Goal: Task Accomplishment & Management: Use online tool/utility

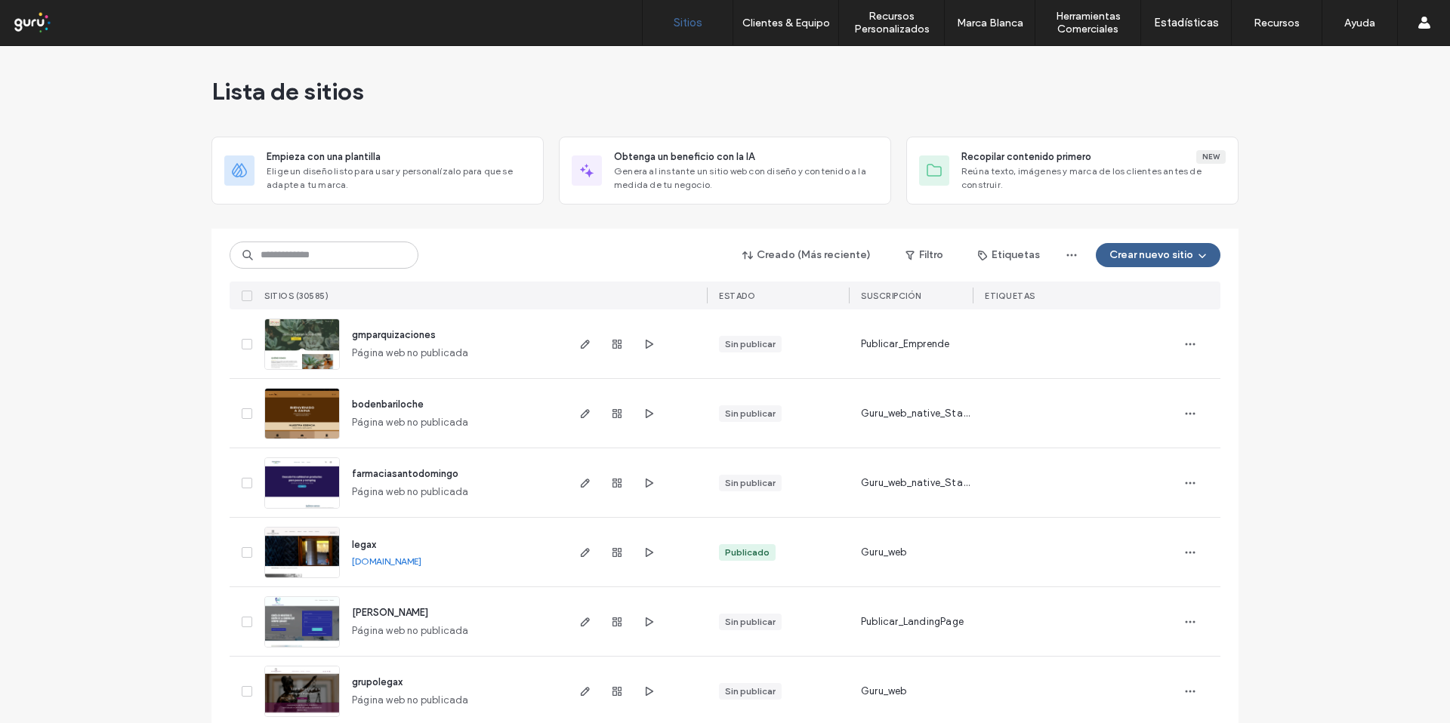
click at [1133, 257] on button "Crear nuevo sitio" at bounding box center [1158, 255] width 125 height 24
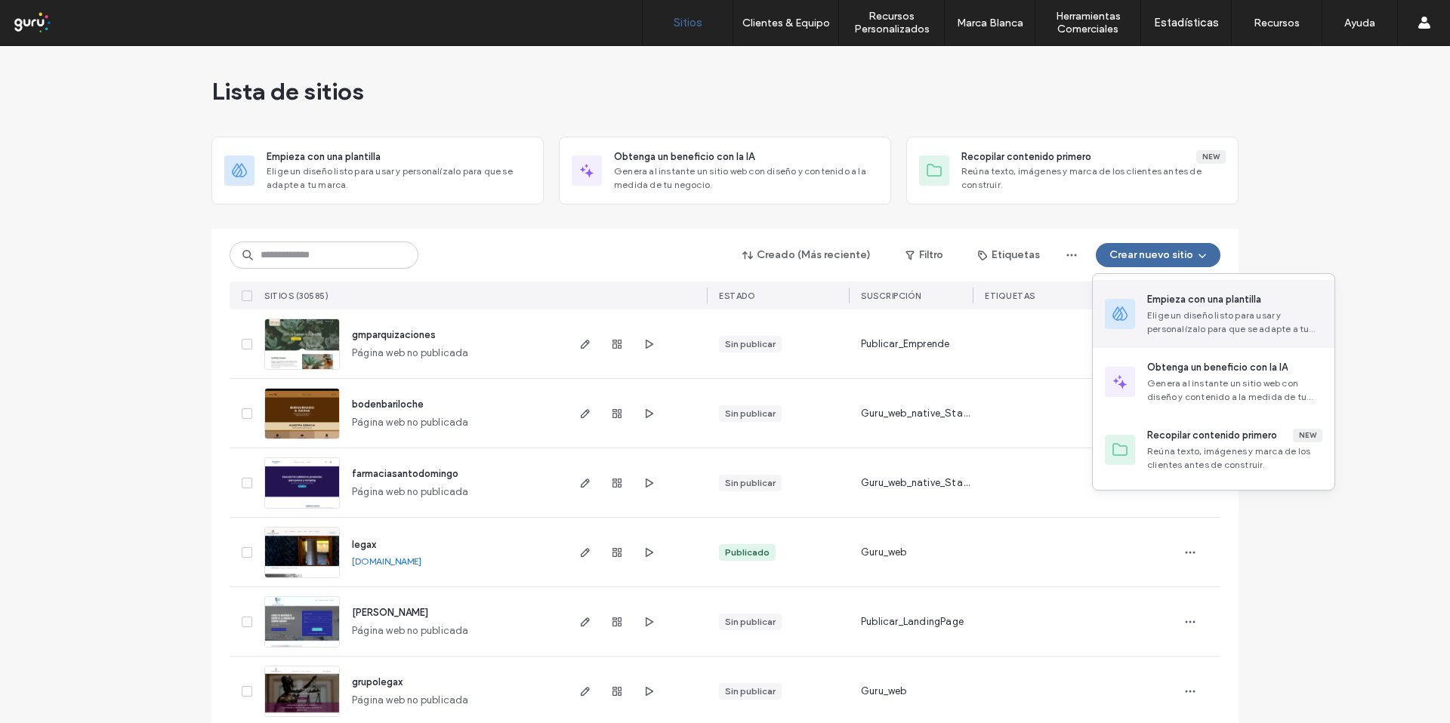
click at [1154, 285] on div "Empieza con una plantilla Elige un diseño listo para usar y personalízalo para …" at bounding box center [1214, 314] width 242 height 68
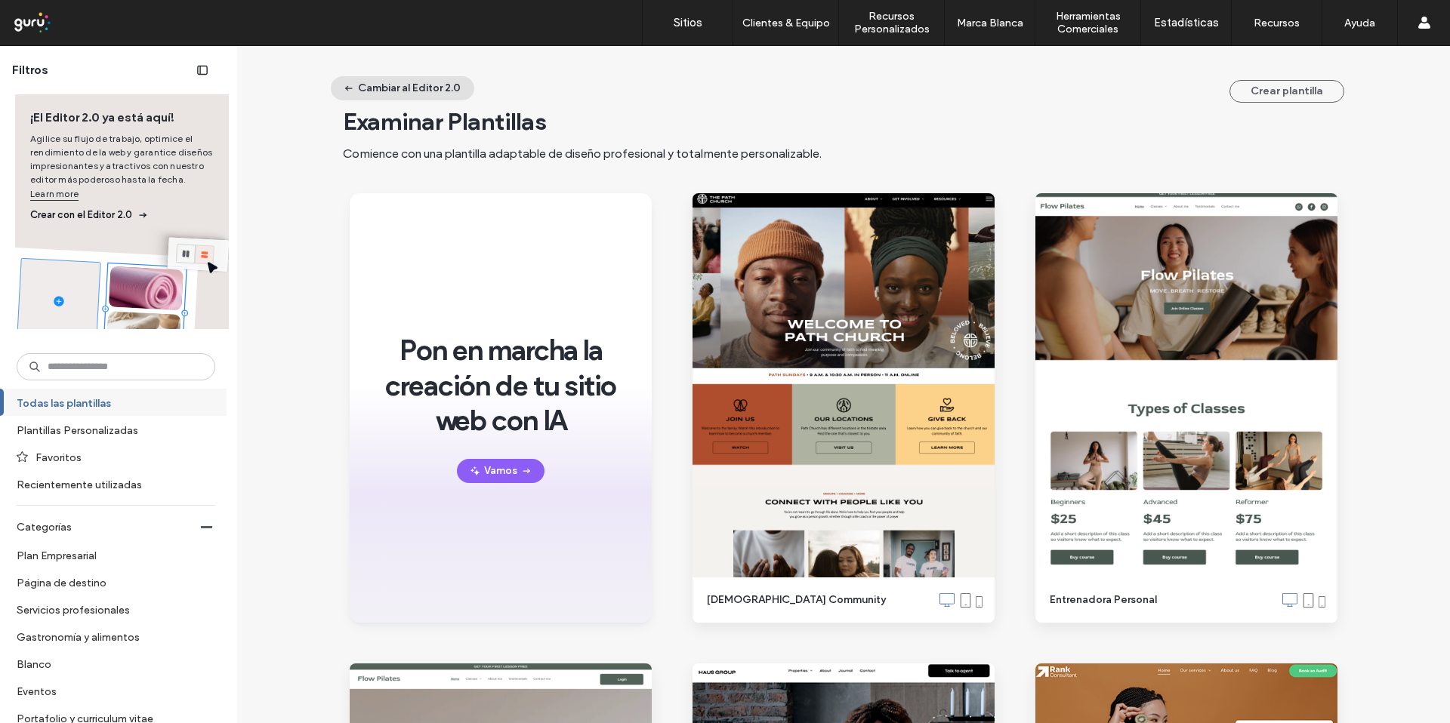
click at [436, 89] on button "Cambiar al Editor 2.0" at bounding box center [402, 88] width 143 height 24
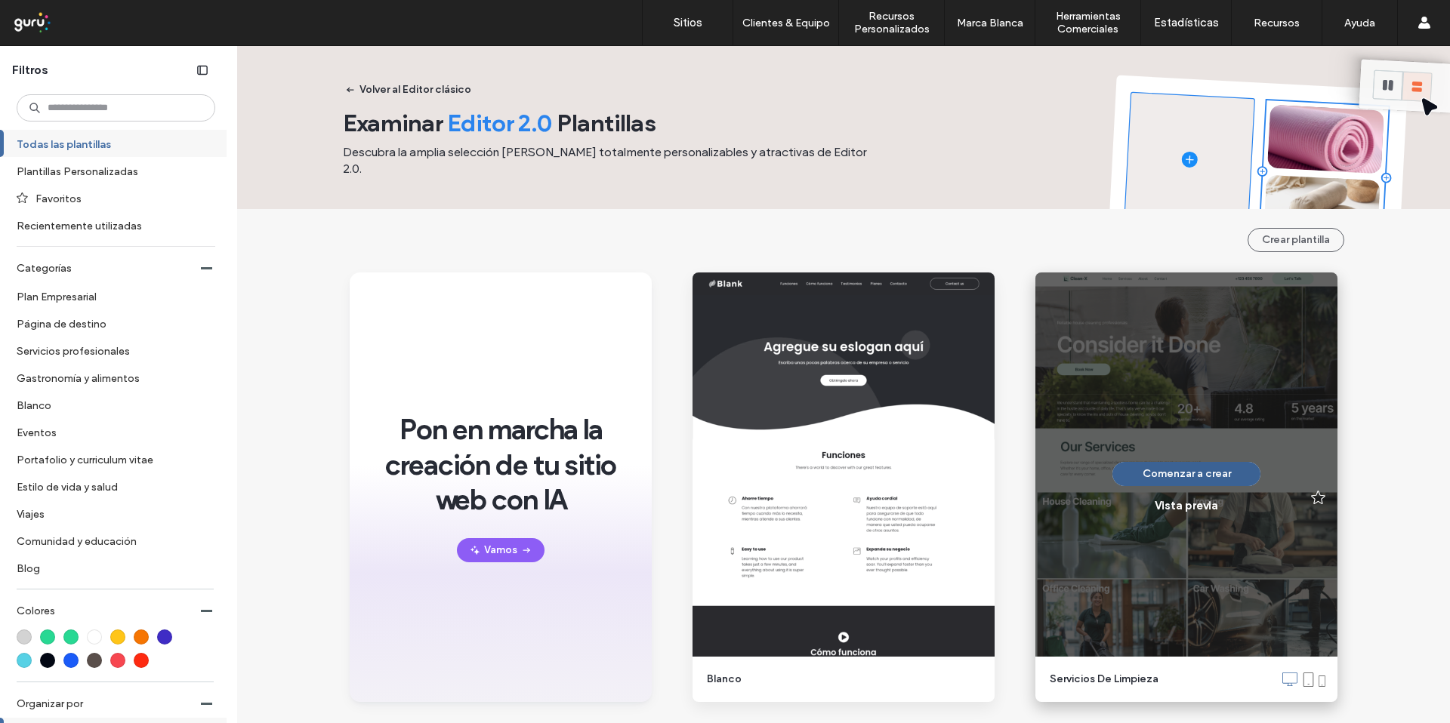
click at [1200, 465] on button "Comenzar a crear" at bounding box center [1186, 474] width 148 height 24
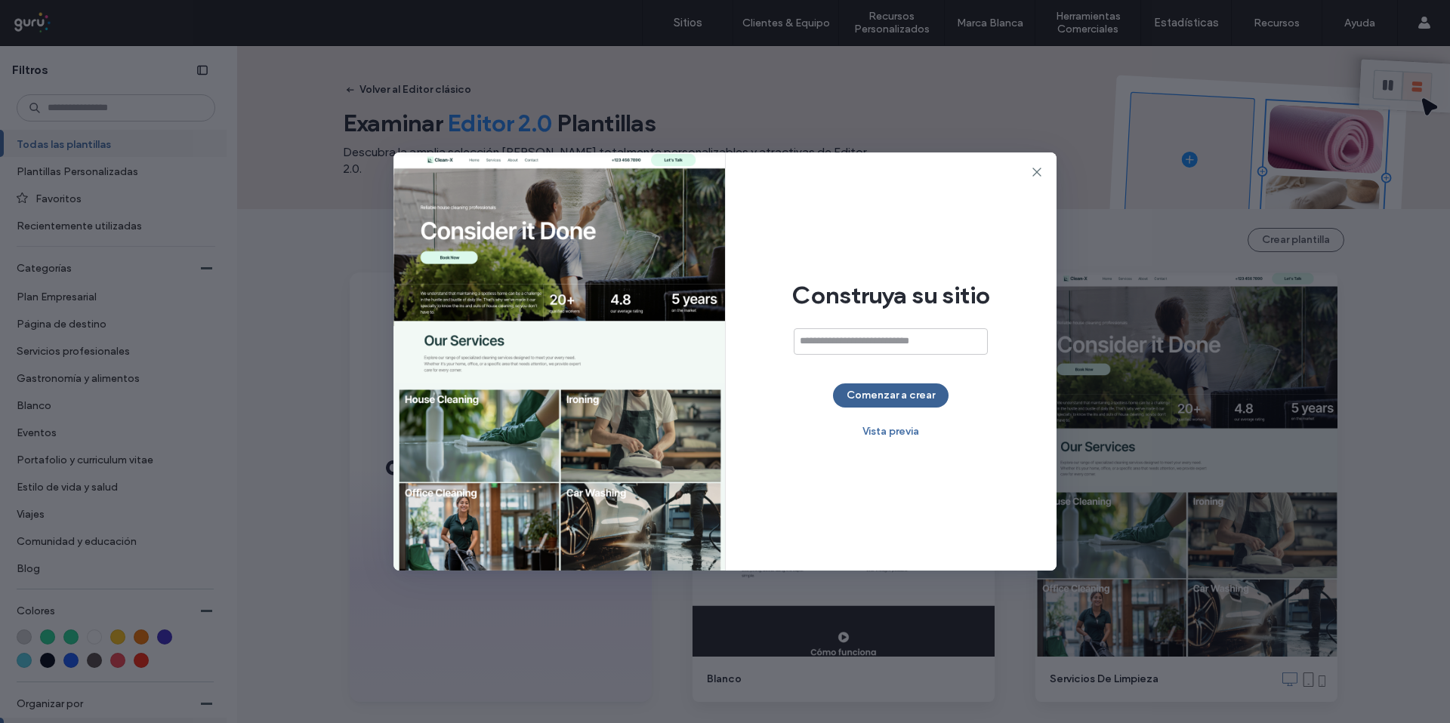
click at [918, 397] on button "Comenzar a crear" at bounding box center [891, 396] width 116 height 24
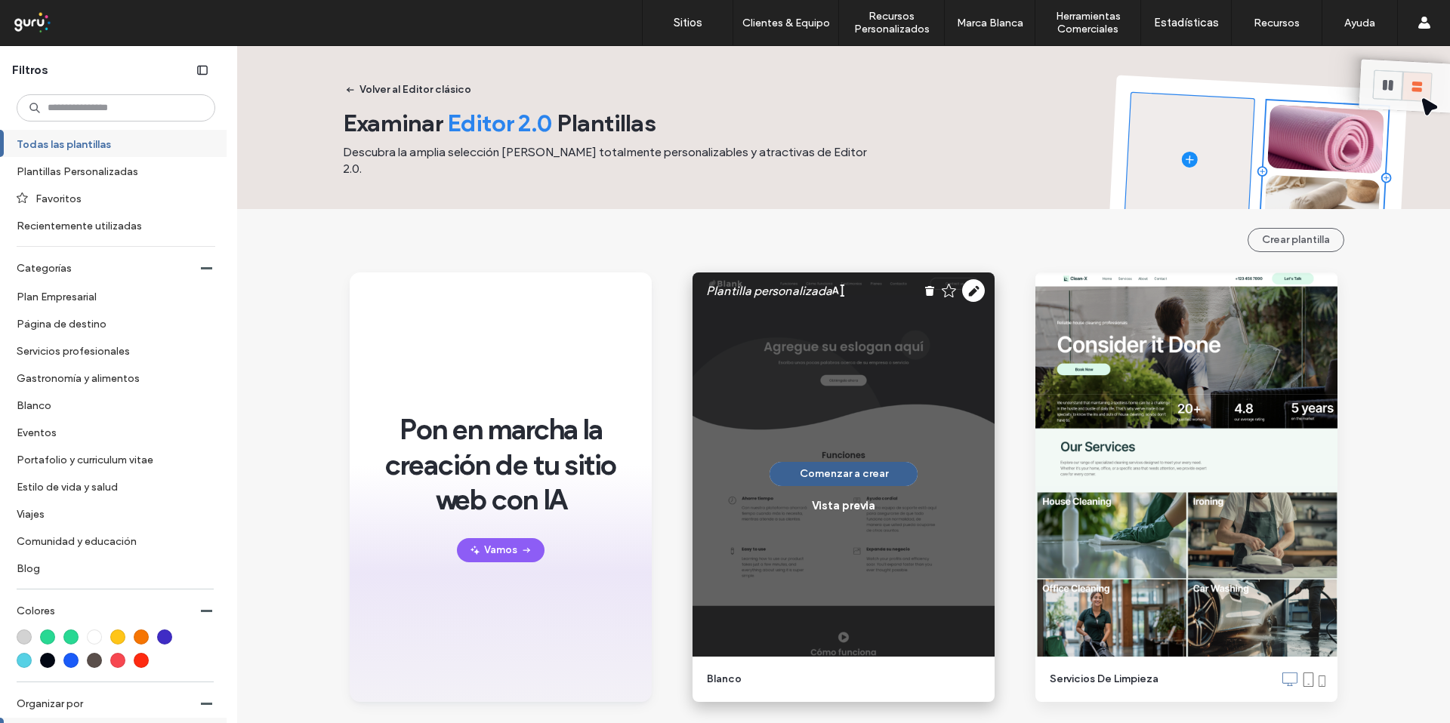
click at [861, 469] on button "Comenzar a crear" at bounding box center [843, 474] width 148 height 24
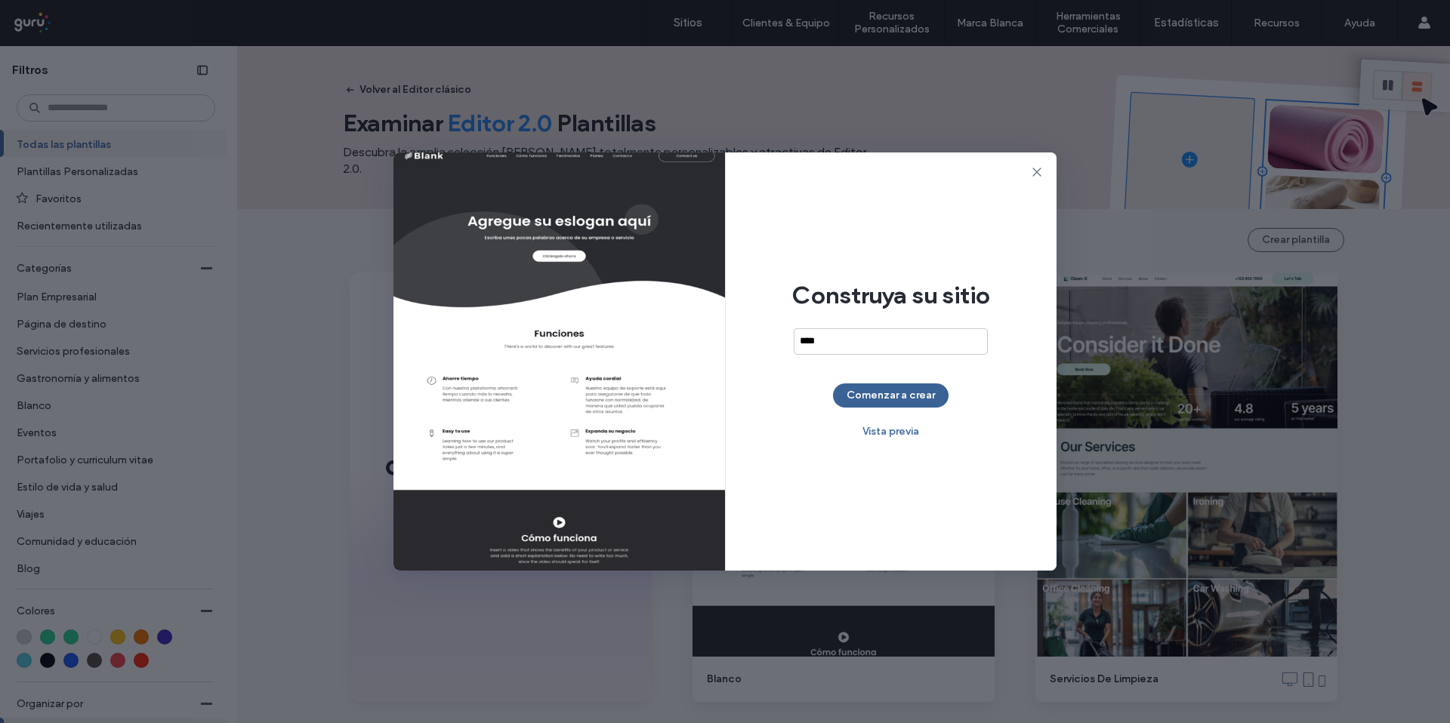
type input "****"
click at [879, 392] on button "Comenzar a crear" at bounding box center [891, 396] width 116 height 24
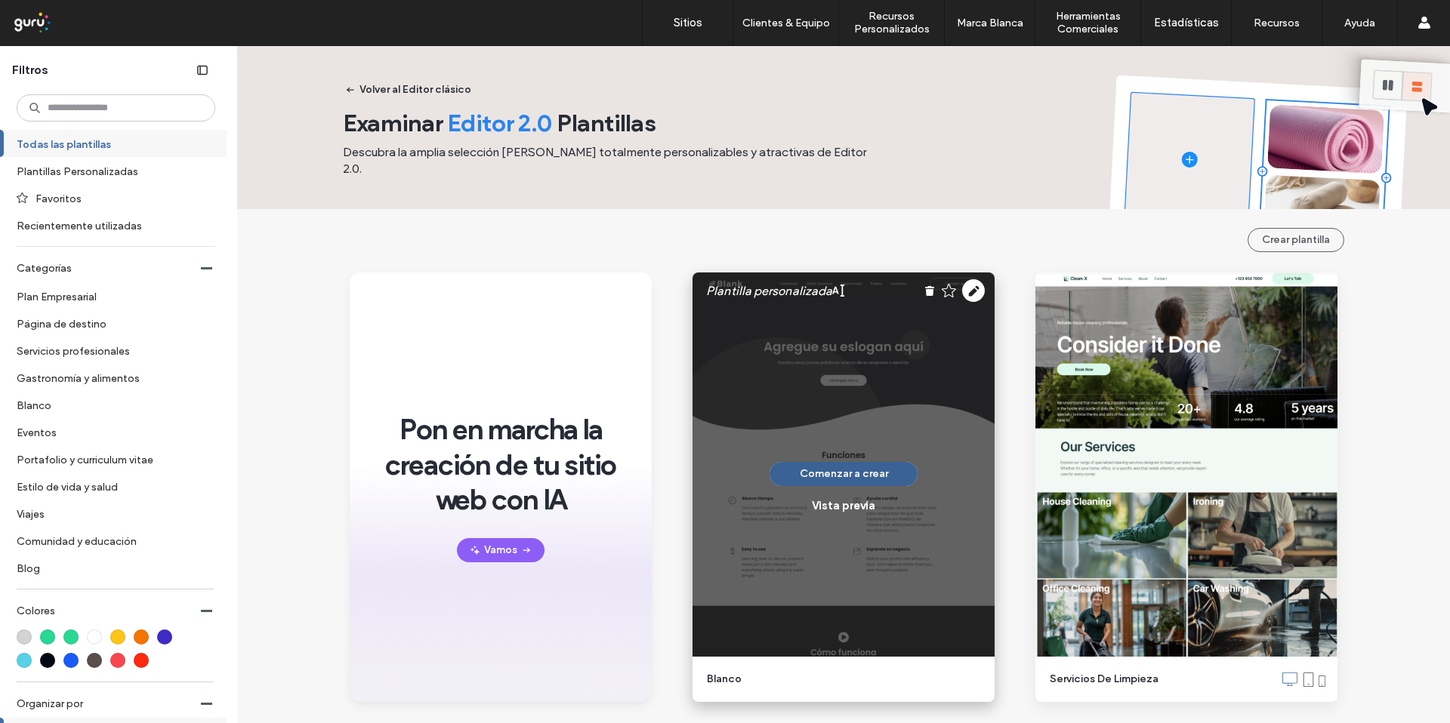
scroll to position [25, 0]
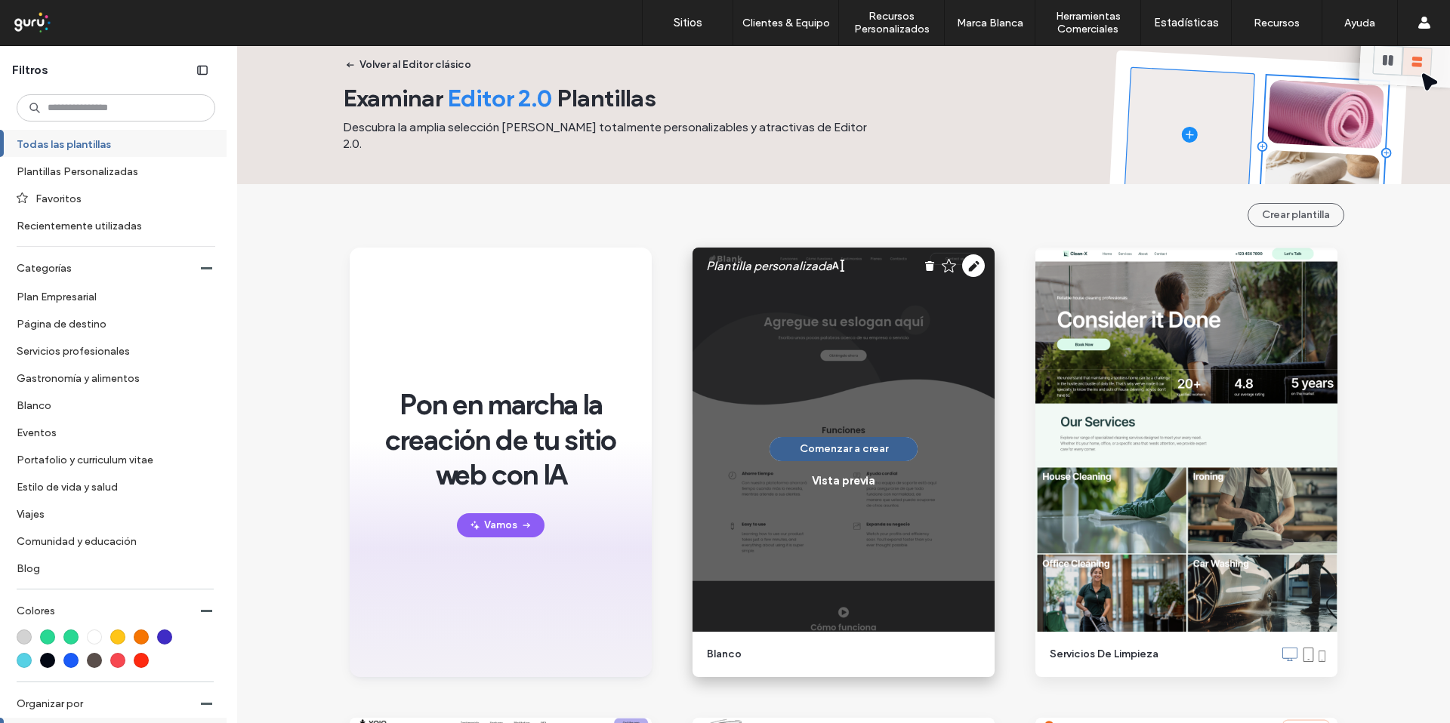
click at [849, 444] on button "Comenzar a crear" at bounding box center [843, 449] width 148 height 24
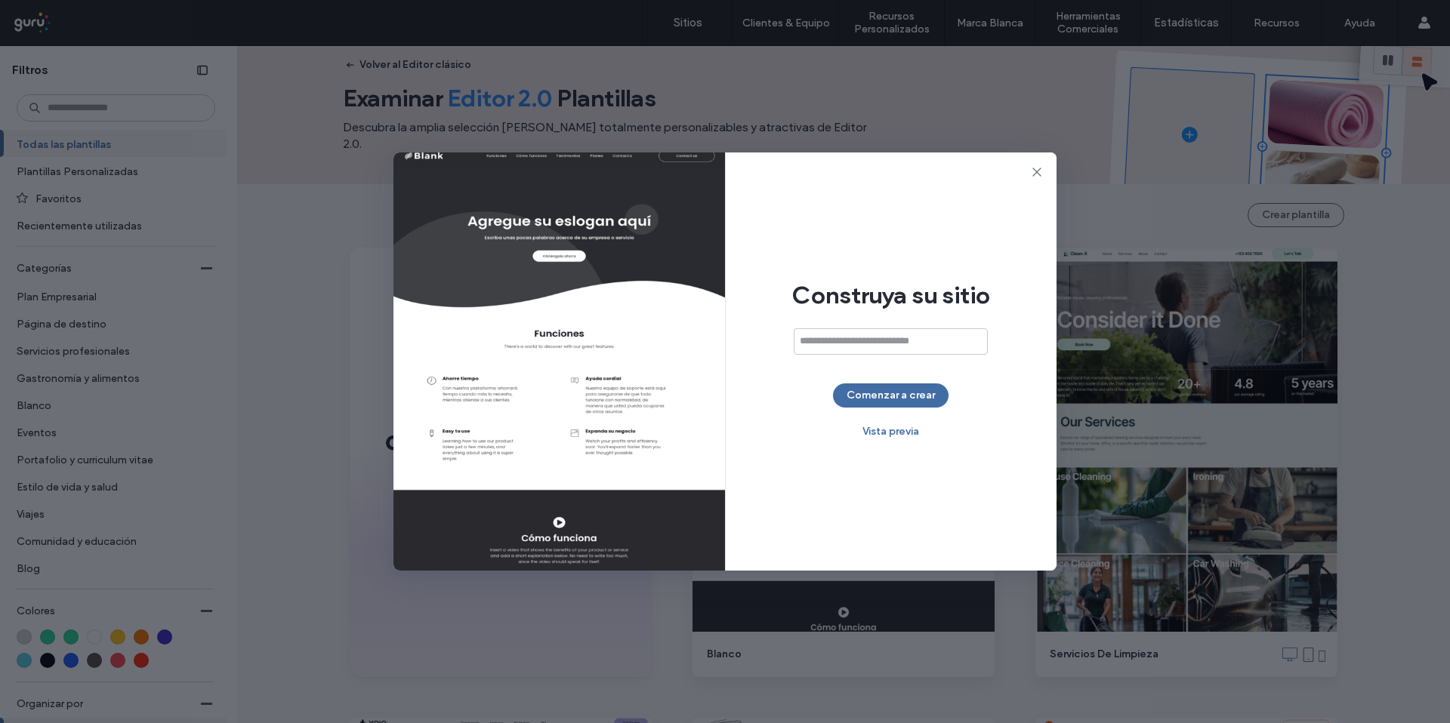
click at [896, 411] on div "Construya su sitio Comenzar a crear Vista previa" at bounding box center [891, 362] width 331 height 418
click at [891, 396] on button "Comenzar a crear" at bounding box center [891, 396] width 116 height 24
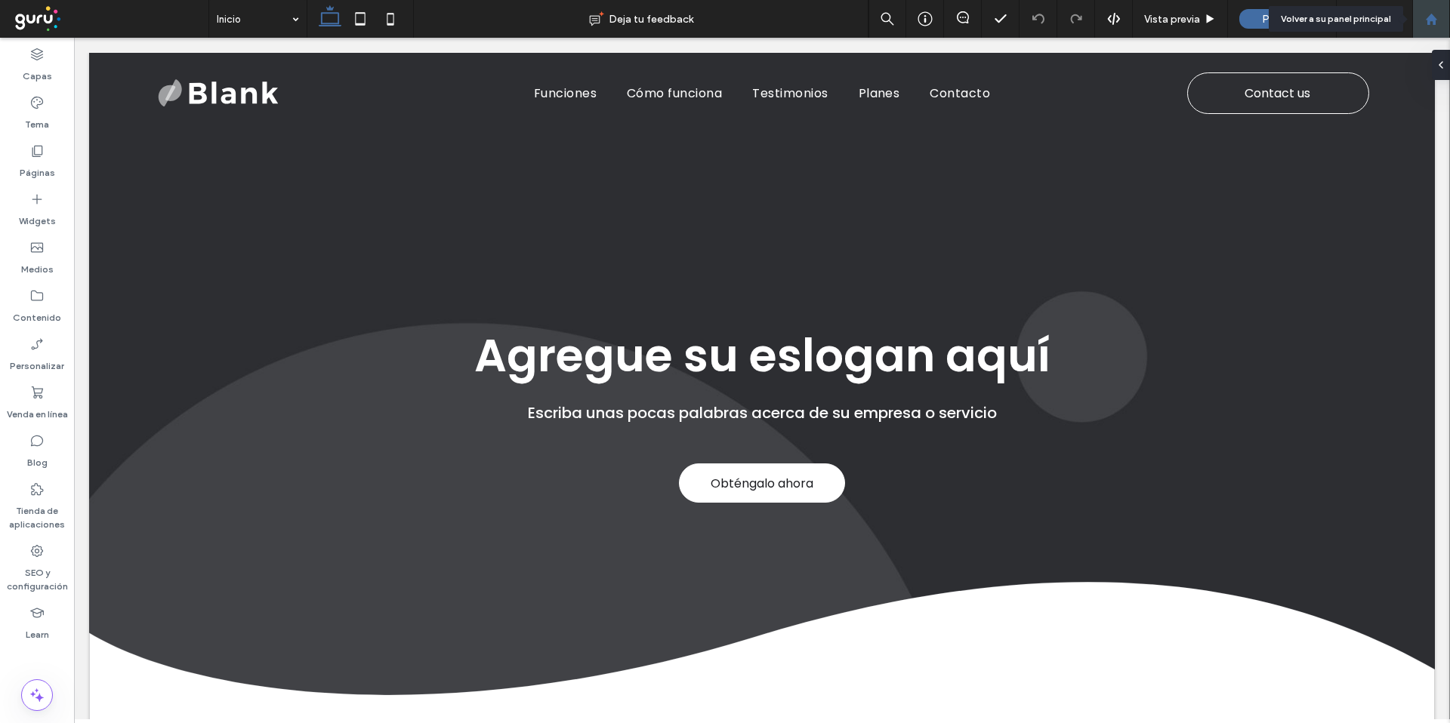
click at [1435, 23] on icon at bounding box center [1431, 19] width 13 height 13
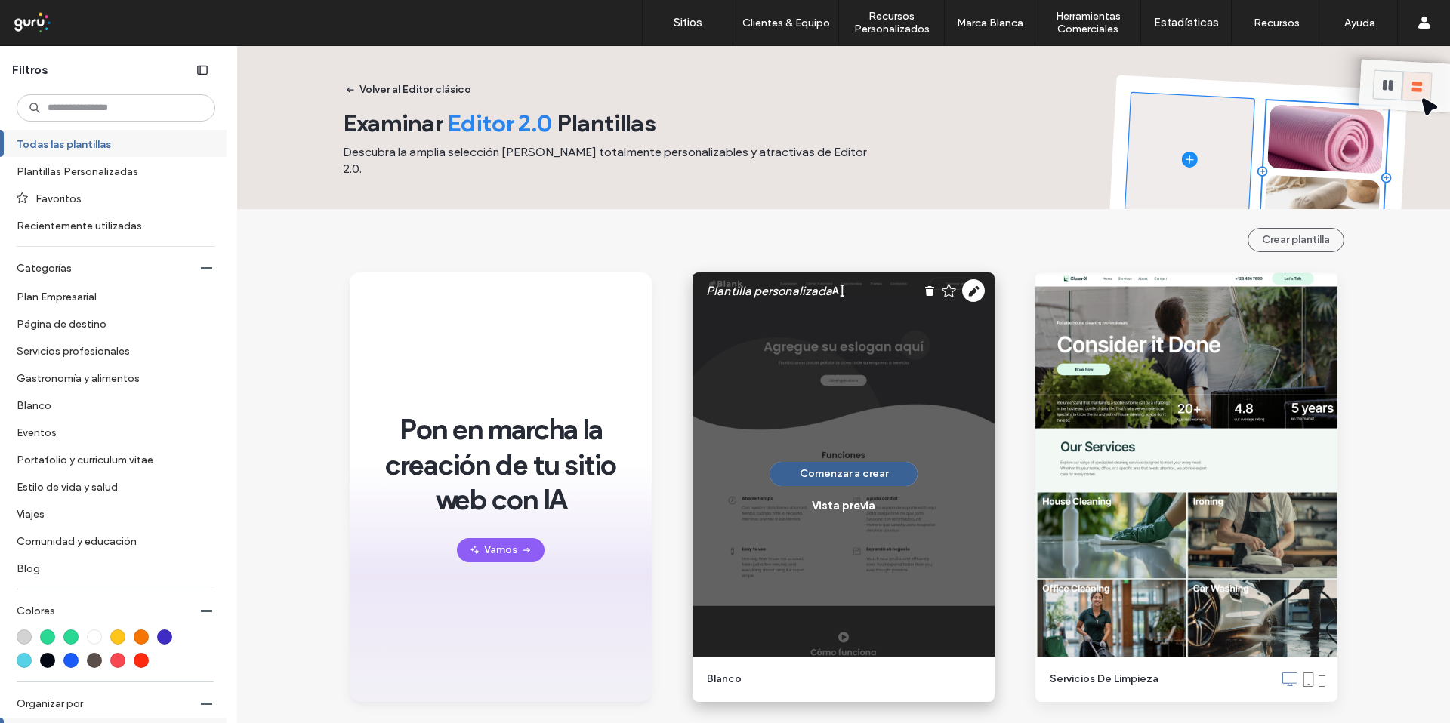
click at [846, 476] on button "Comenzar a crear" at bounding box center [843, 474] width 148 height 24
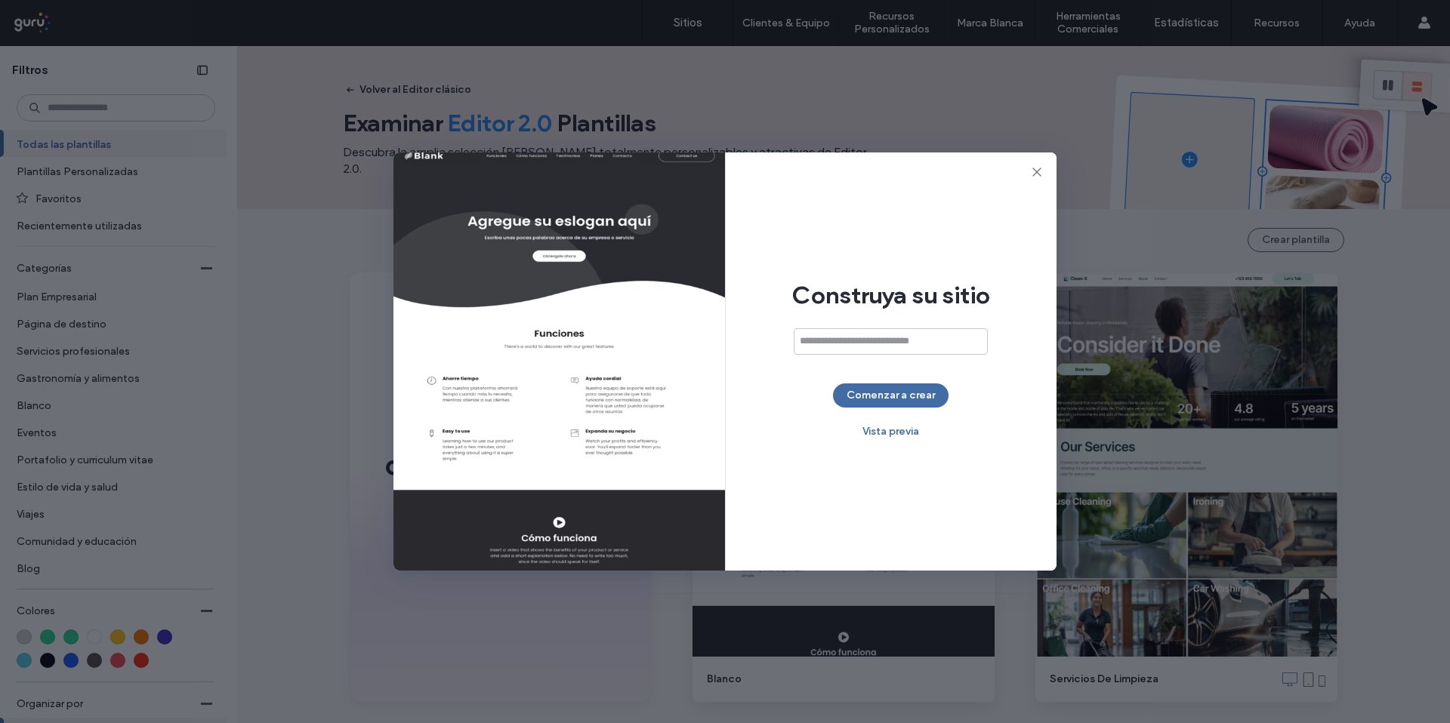
click at [899, 409] on div "Construya su sitio Comenzar a crear Vista previa" at bounding box center [891, 362] width 331 height 418
click at [900, 396] on button "Comenzar a crear" at bounding box center [891, 396] width 116 height 24
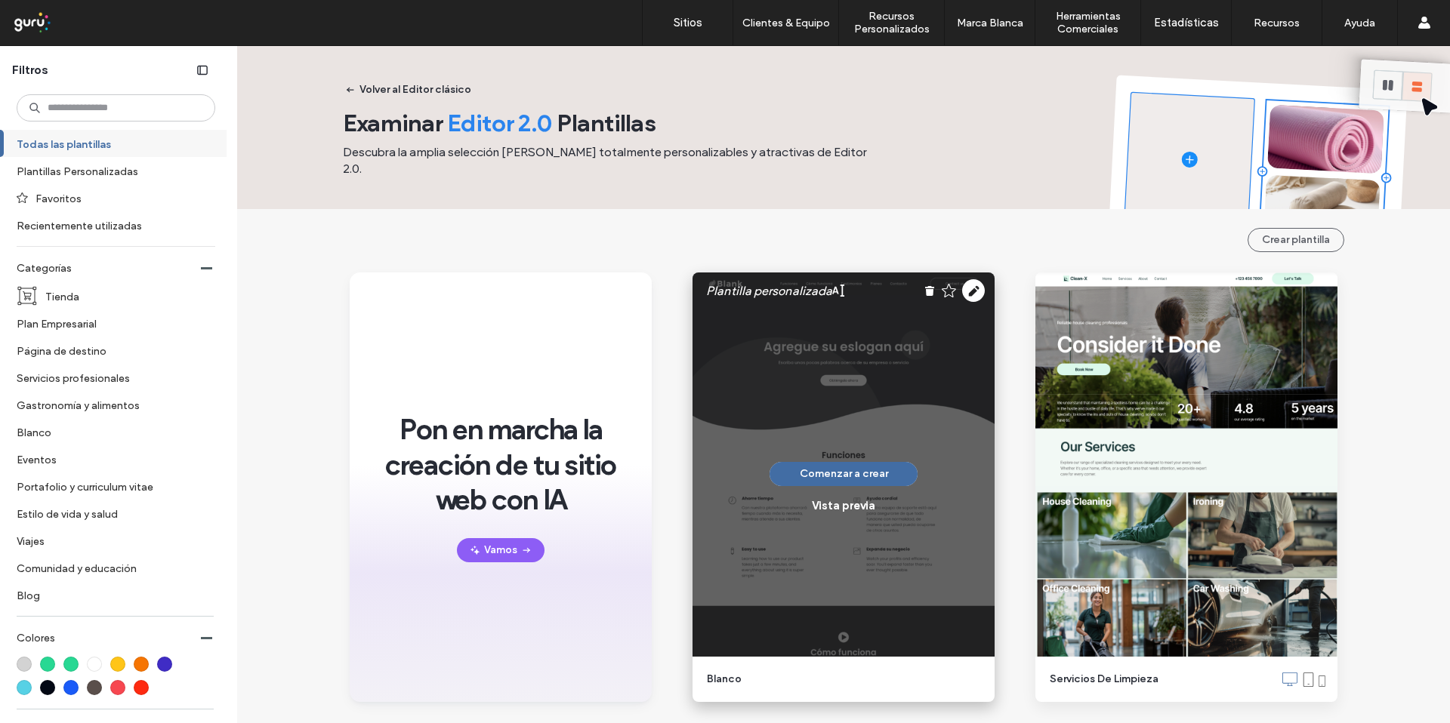
click at [858, 489] on div "Comenzar a crear Vista previa" at bounding box center [843, 487] width 148 height 51
click at [856, 478] on button "Comenzar a crear" at bounding box center [843, 474] width 148 height 24
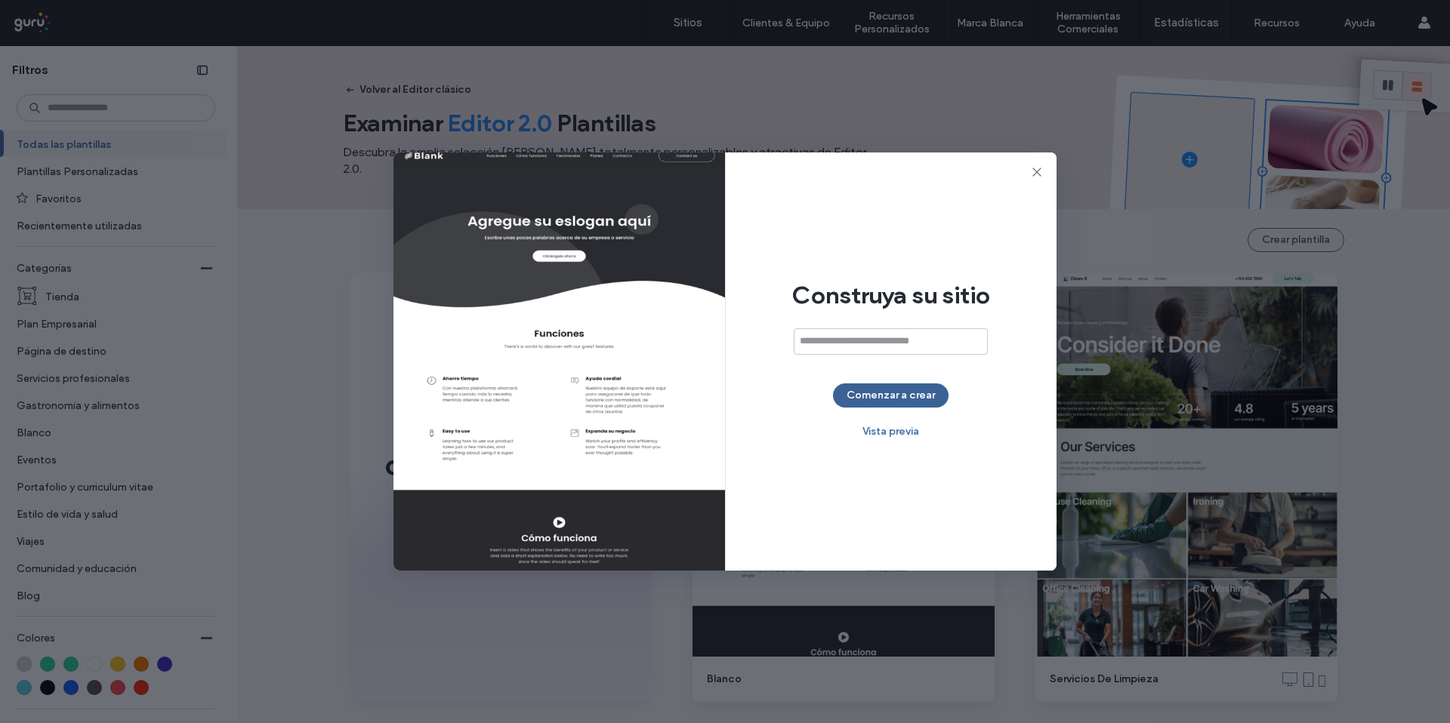
click at [868, 399] on button "Comenzar a crear" at bounding box center [891, 396] width 116 height 24
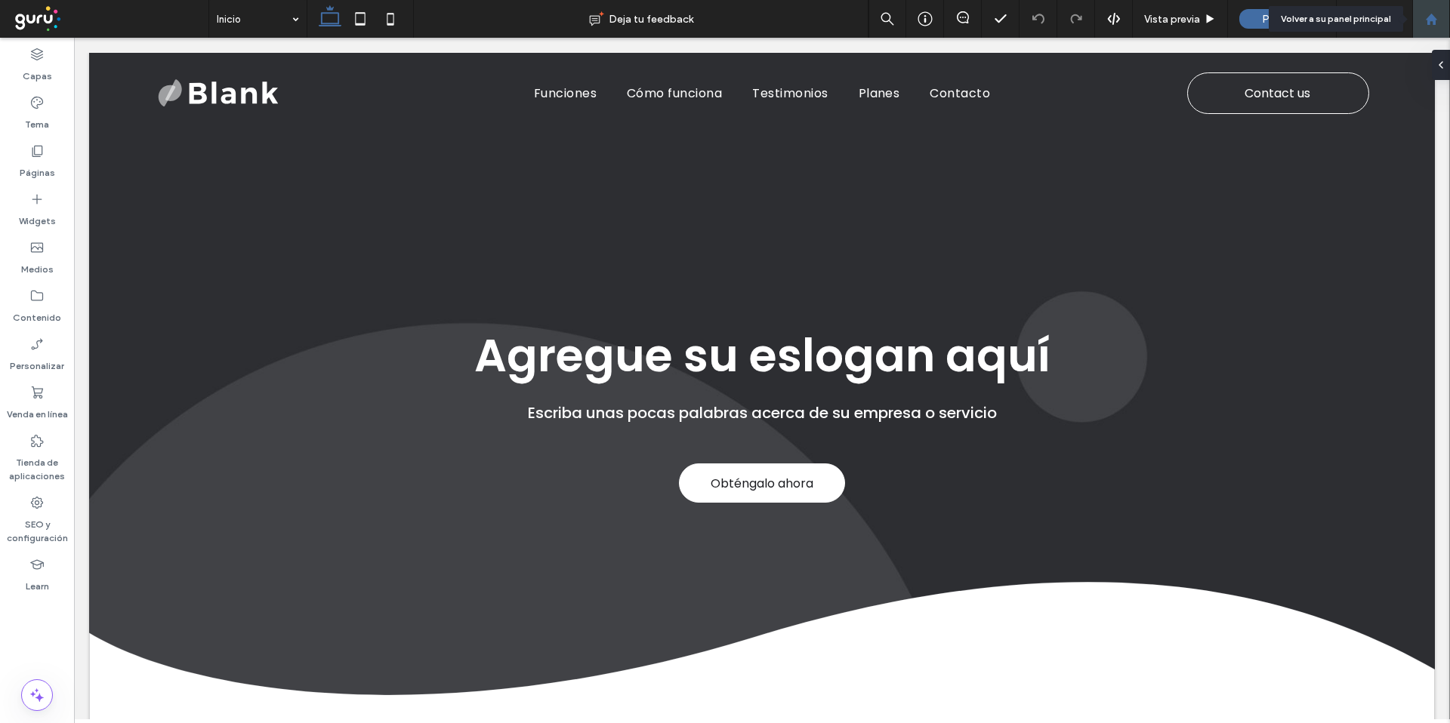
click at [1439, 17] on div at bounding box center [1431, 19] width 36 height 13
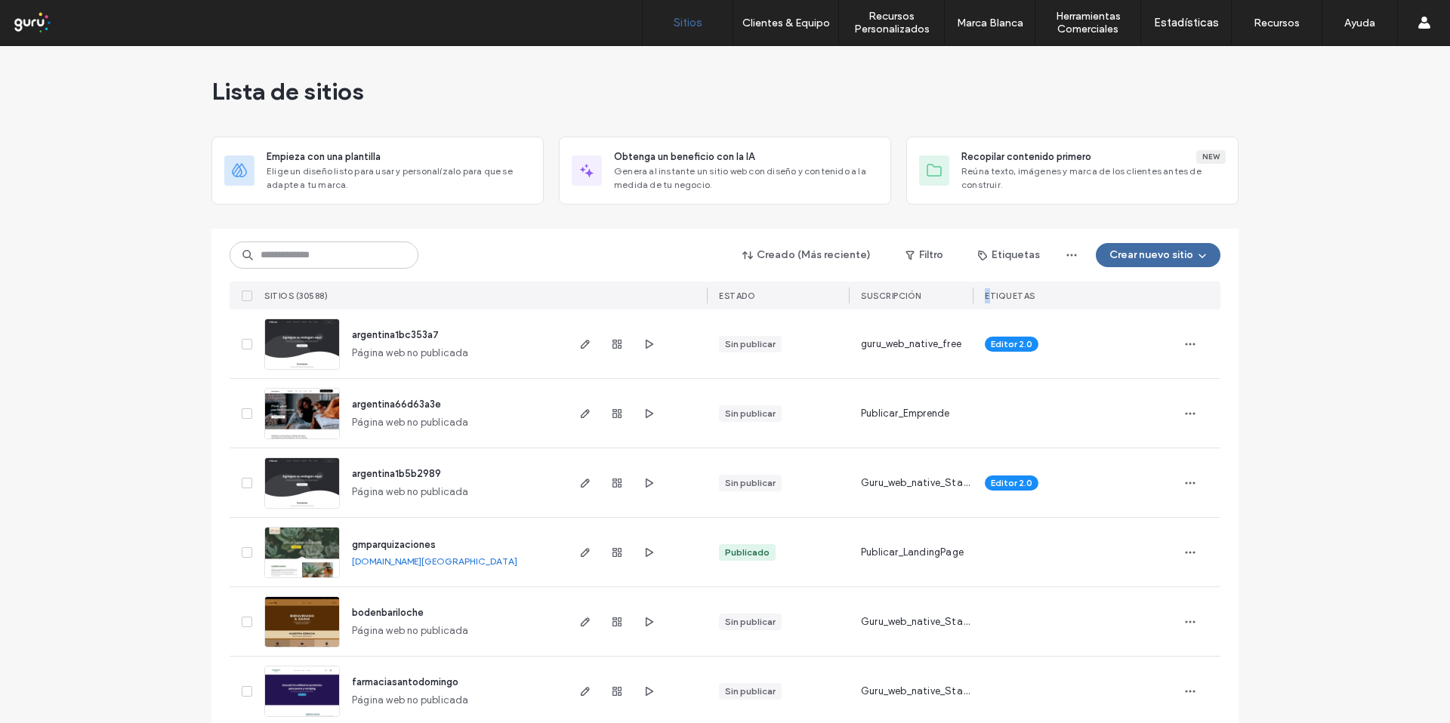
drag, startPoint x: 967, startPoint y: 294, endPoint x: 983, endPoint y: 294, distance: 15.9
click at [983, 294] on div "ETIQUETAS" at bounding box center [1074, 296] width 205 height 28
click at [933, 488] on span "Guru_web_native_Standard" at bounding box center [917, 483] width 112 height 15
click at [1184, 479] on icon "button" at bounding box center [1190, 483] width 12 height 12
click at [581, 620] on use "button" at bounding box center [585, 622] width 9 height 9
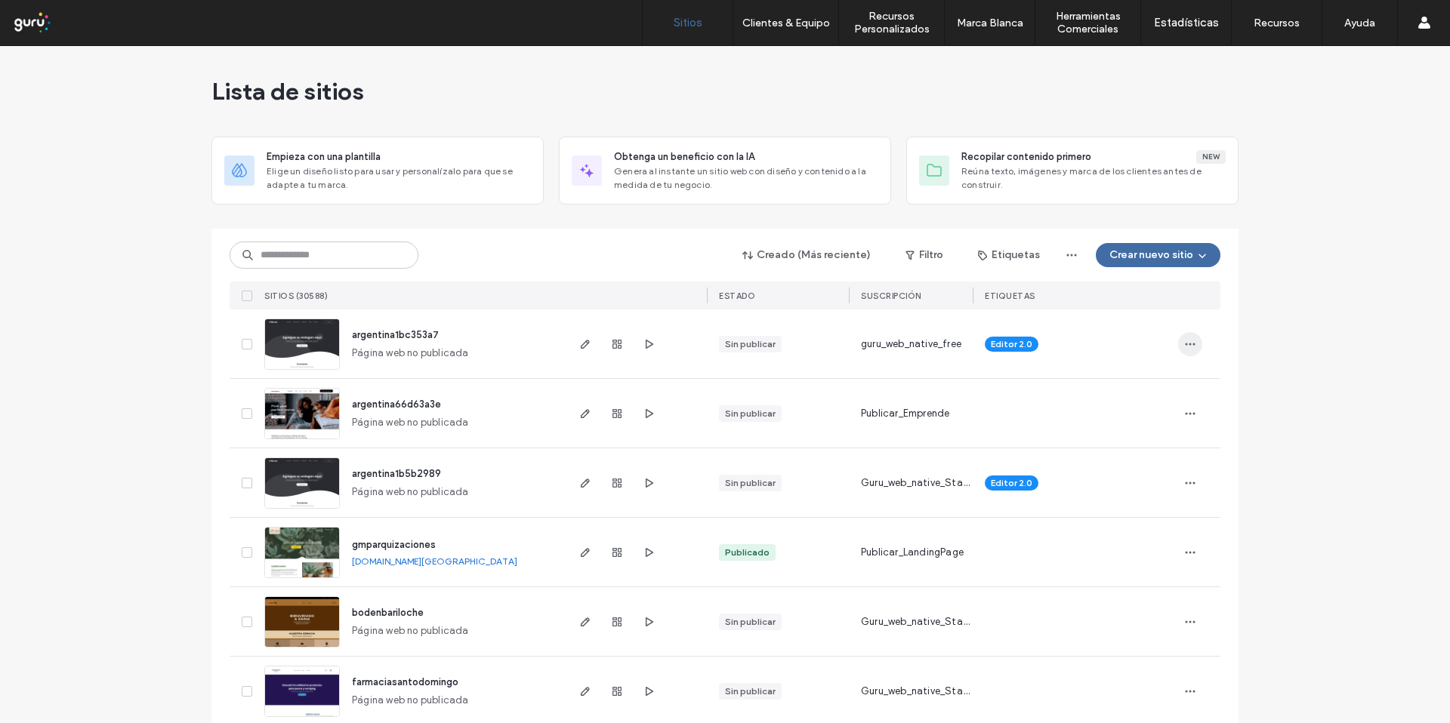
click at [1184, 344] on icon "button" at bounding box center [1190, 344] width 12 height 12
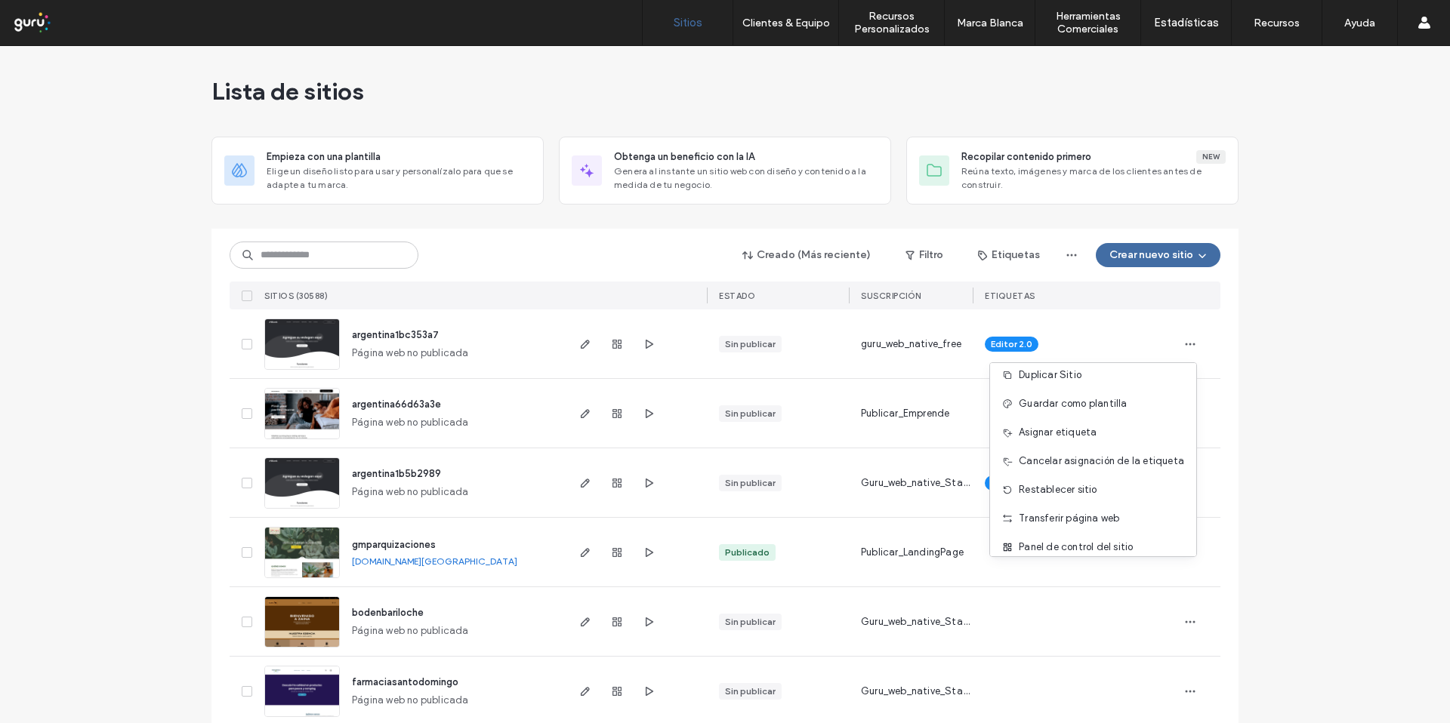
scroll to position [77, 0]
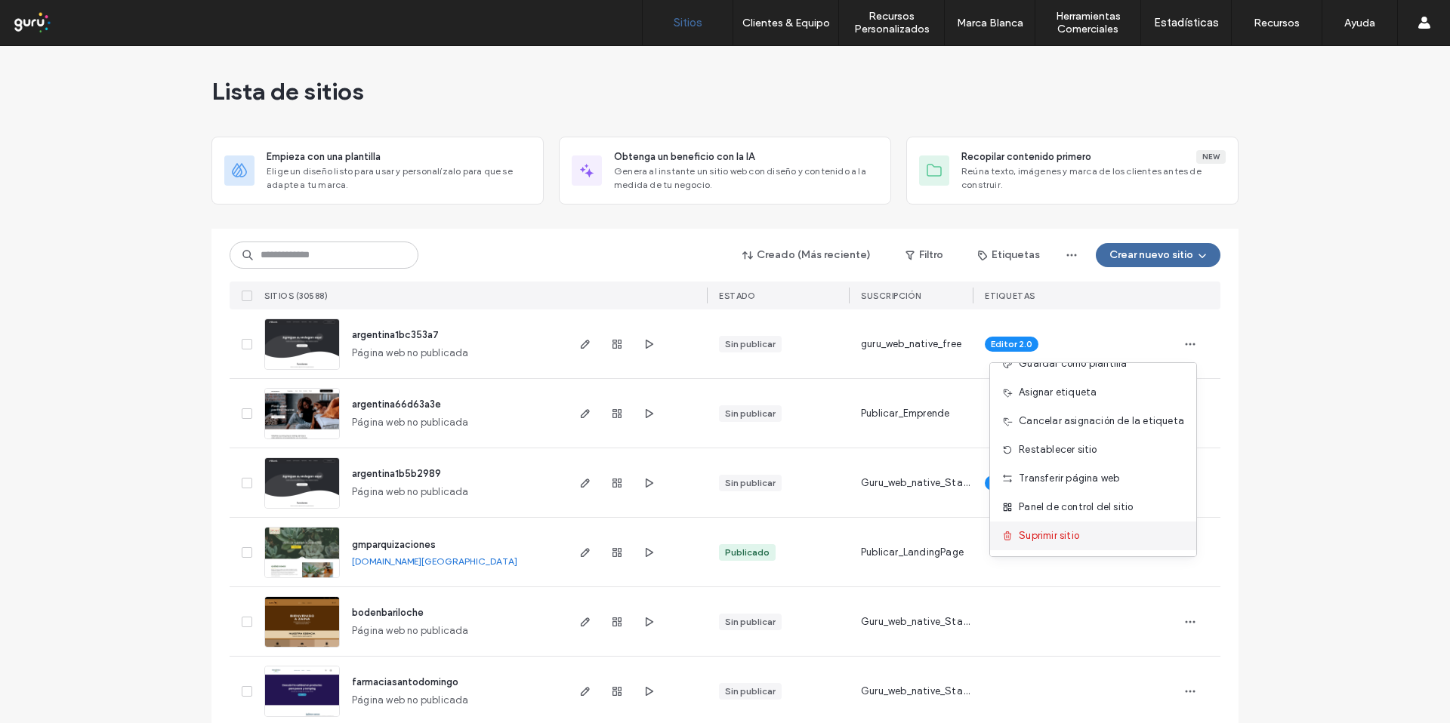
click at [1065, 533] on span "Suprimir sitio" at bounding box center [1049, 536] width 60 height 15
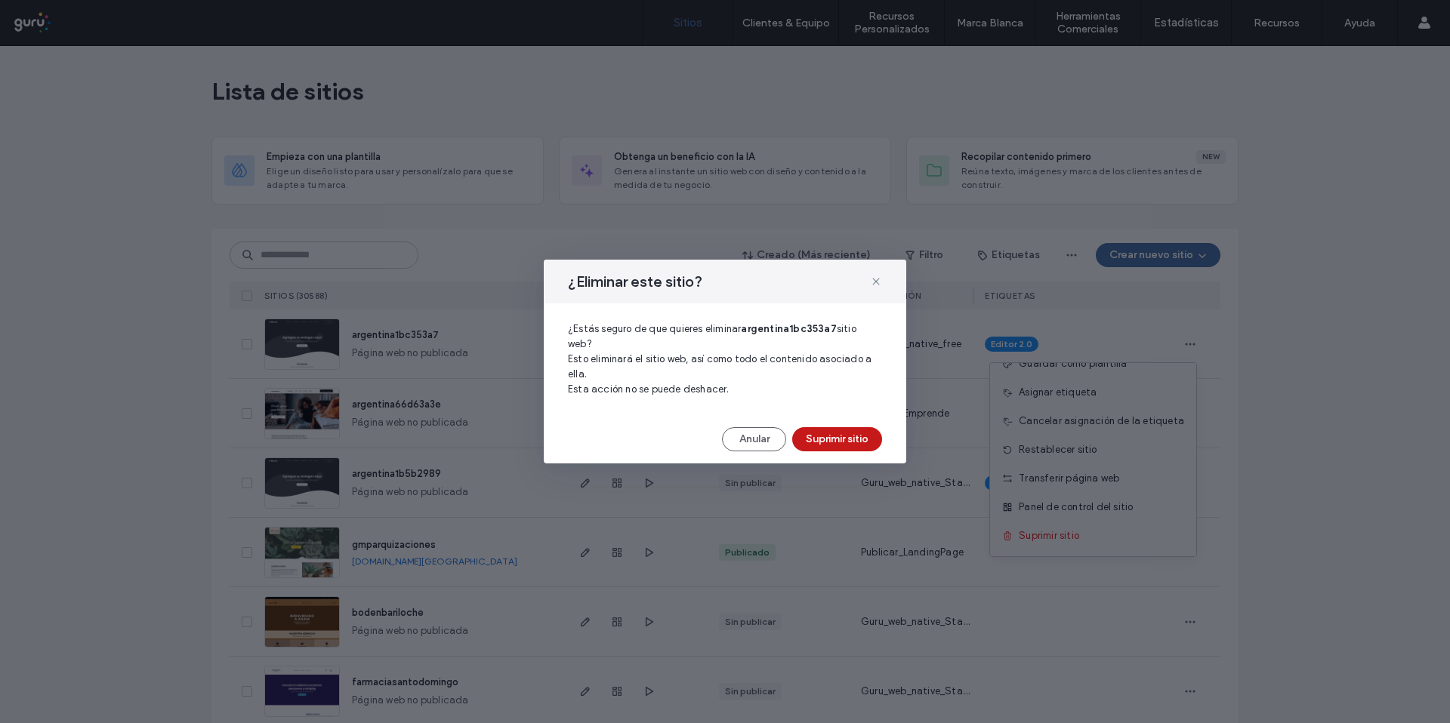
click at [854, 430] on button "Suprimir sitio" at bounding box center [837, 439] width 90 height 24
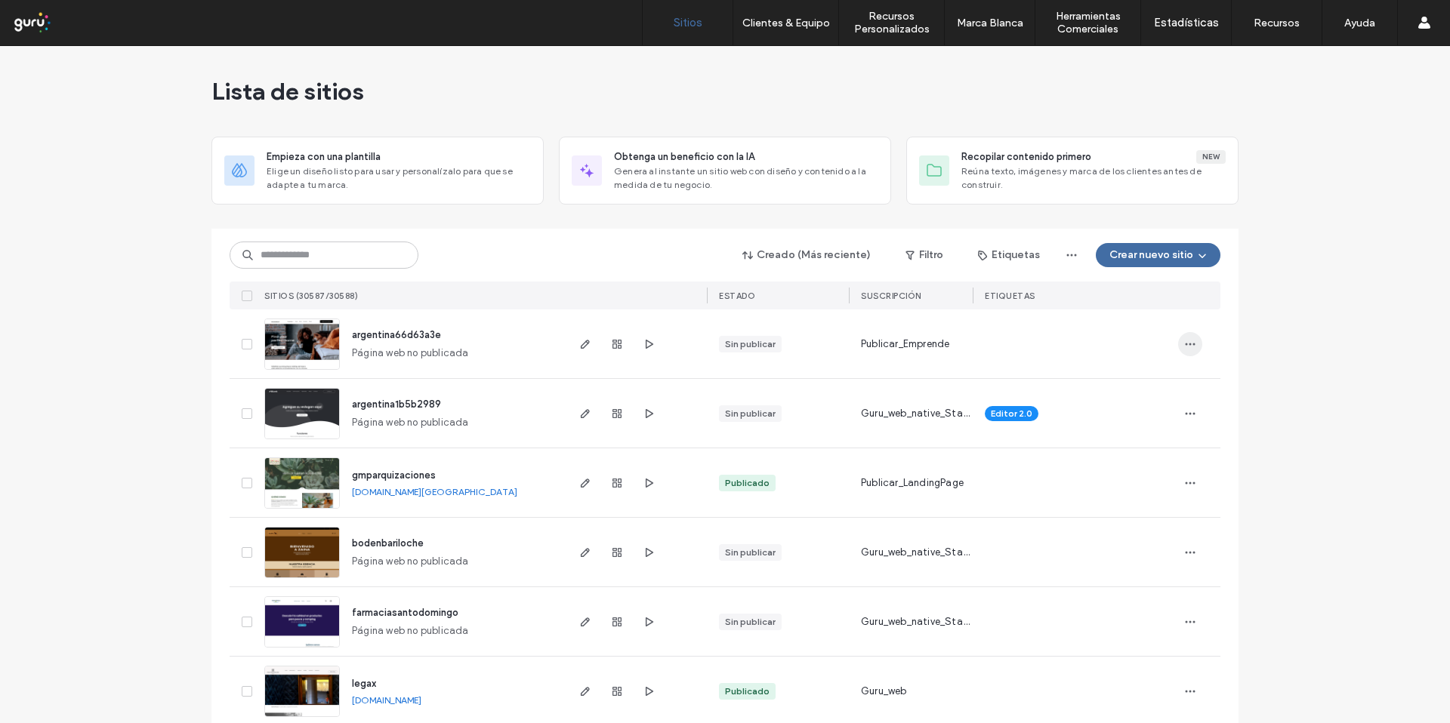
click at [1188, 342] on icon "button" at bounding box center [1190, 344] width 12 height 12
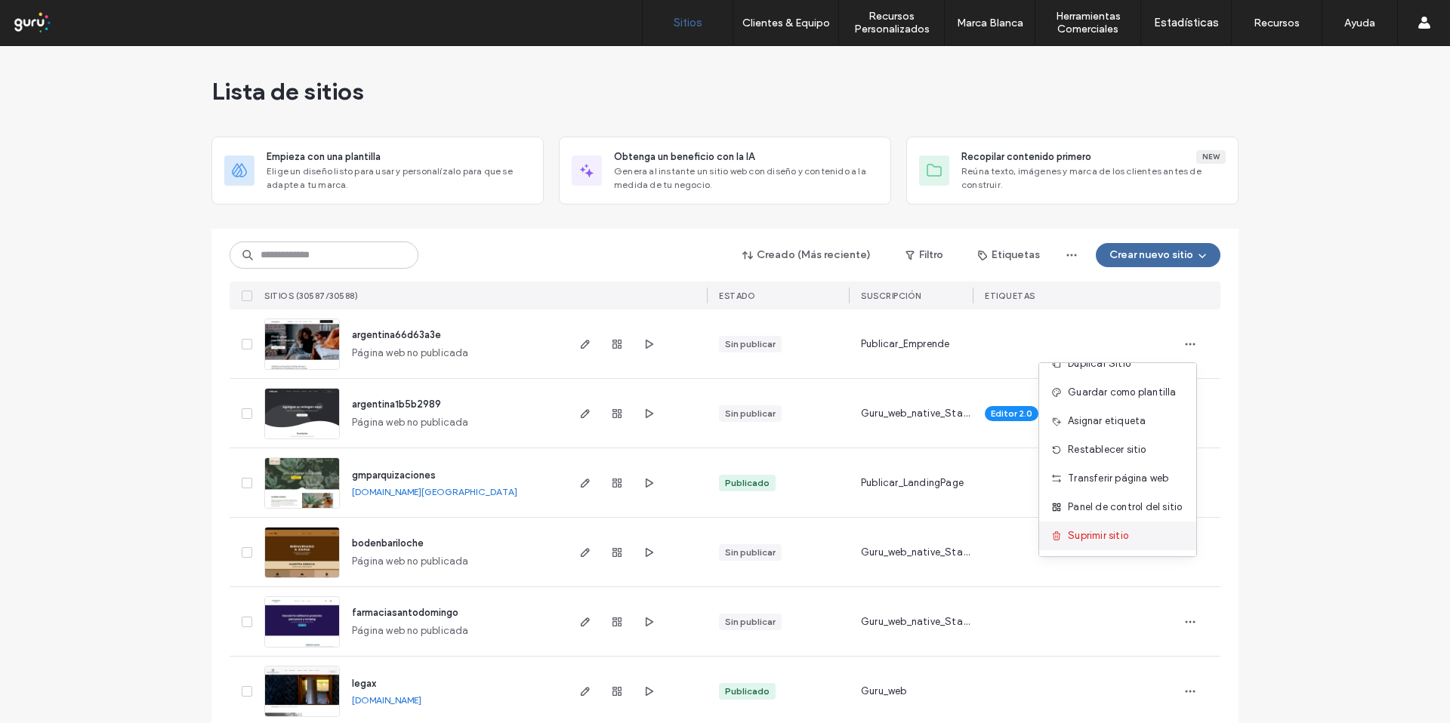
click at [1096, 531] on span "Suprimir sitio" at bounding box center [1098, 536] width 60 height 15
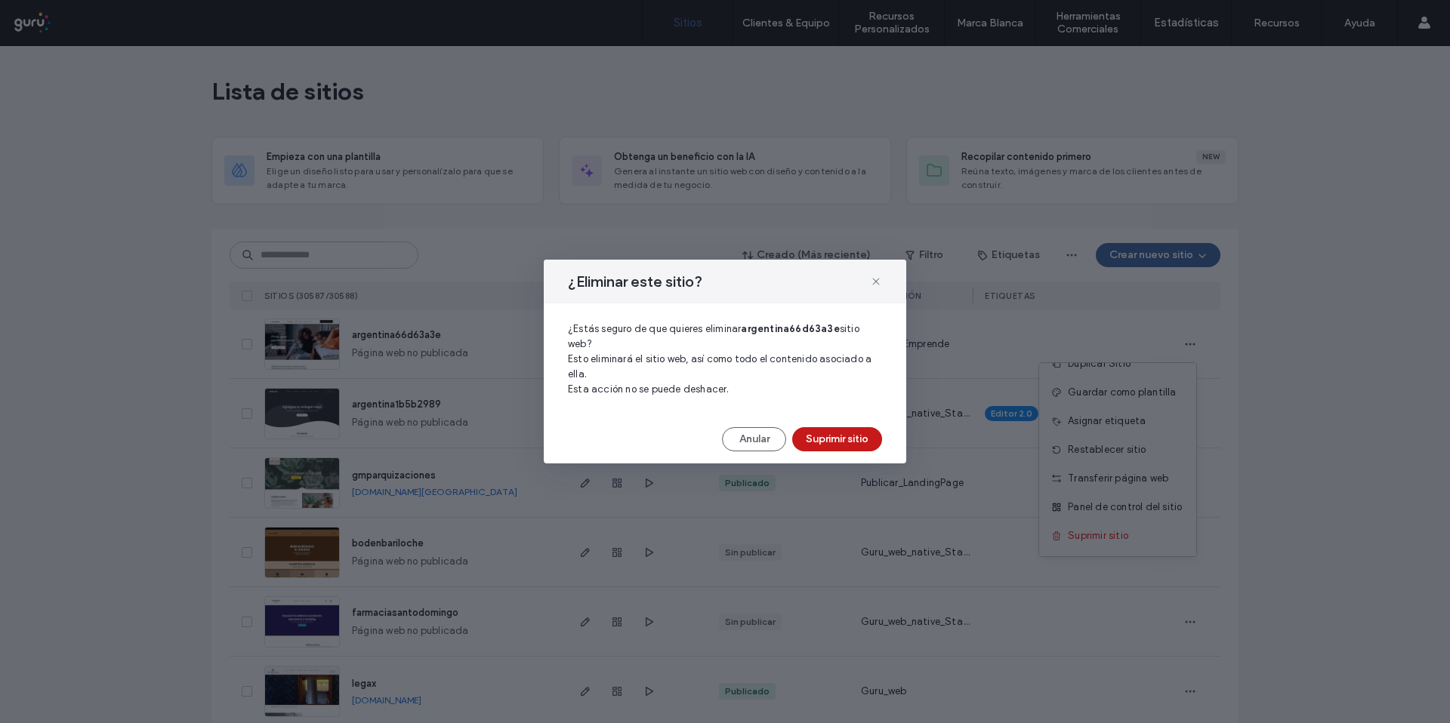
click at [845, 442] on button "Suprimir sitio" at bounding box center [837, 439] width 90 height 24
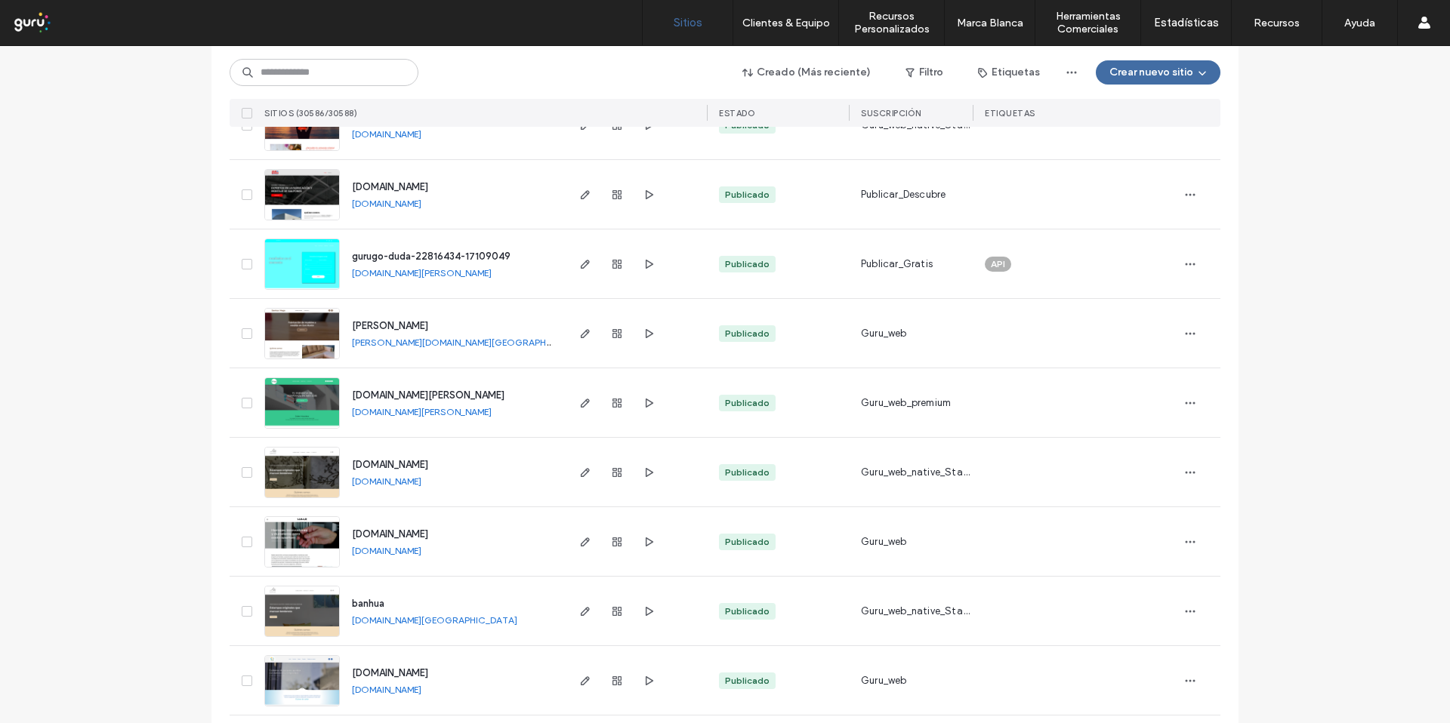
scroll to position [3173, 0]
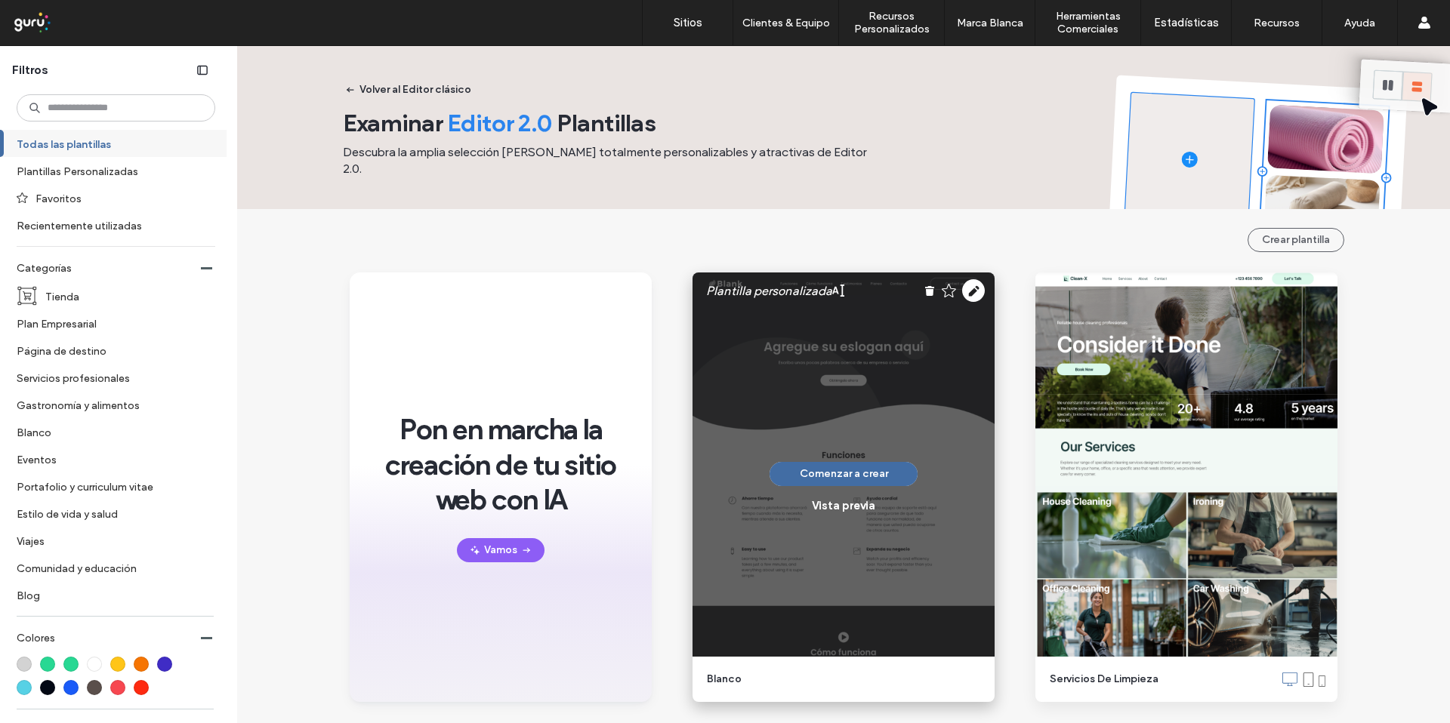
click at [852, 455] on div "Comenzar a crear Vista previa" at bounding box center [843, 488] width 302 height 430
click at [849, 467] on button "Comenzar a crear" at bounding box center [843, 474] width 148 height 24
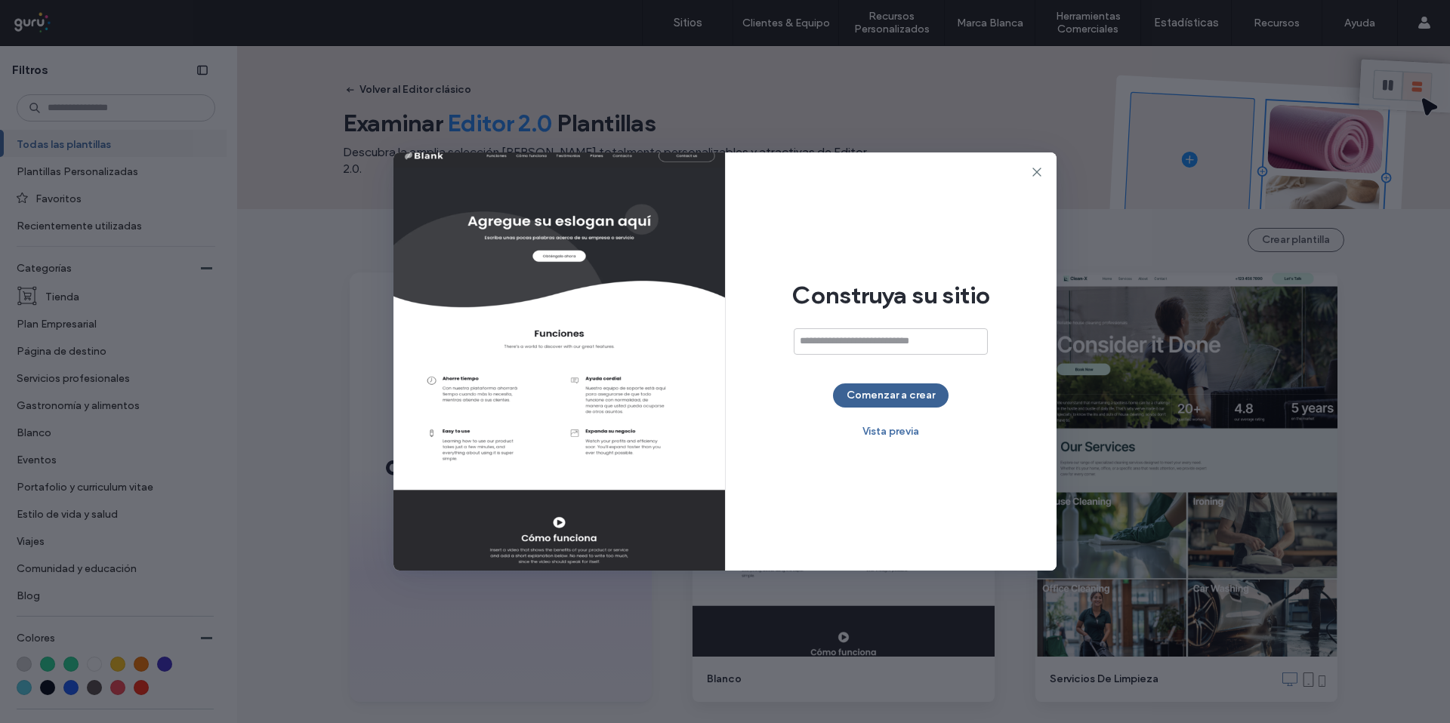
click at [864, 397] on button "Comenzar a crear" at bounding box center [891, 396] width 116 height 24
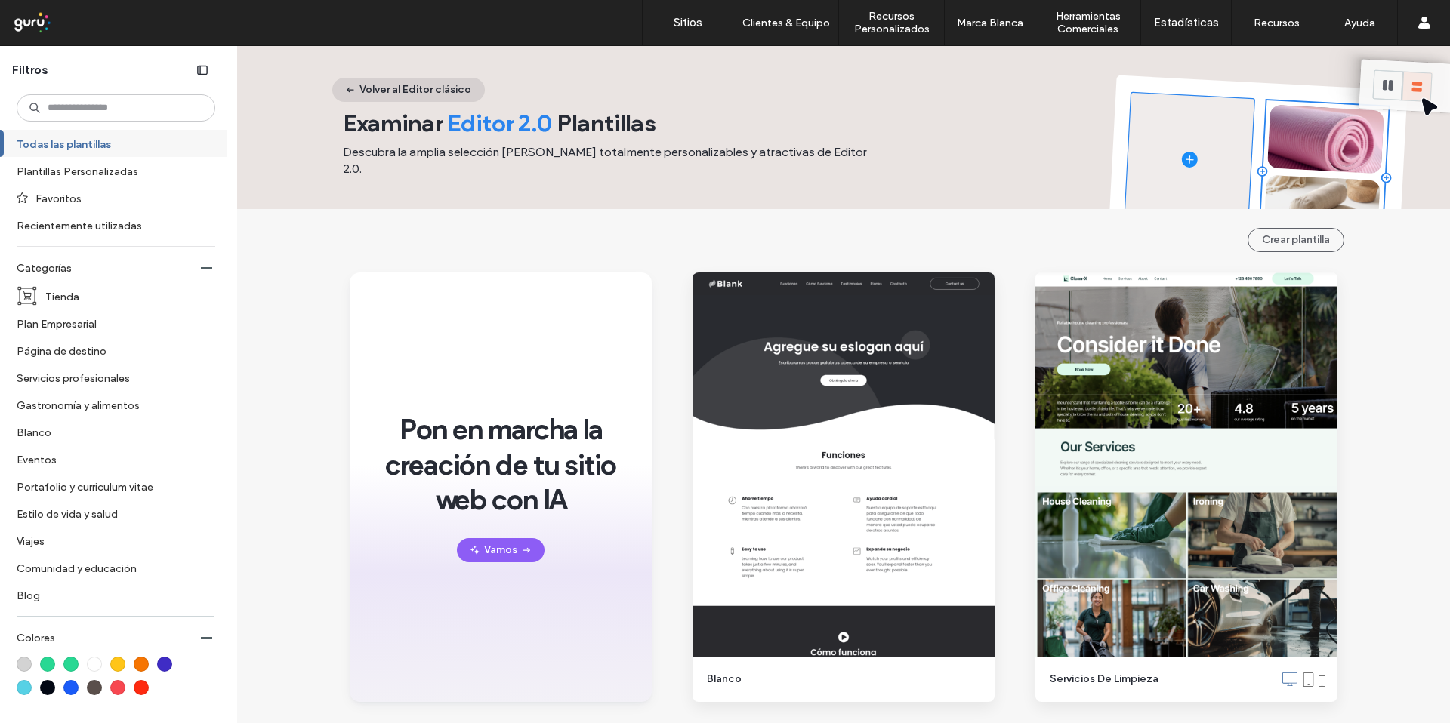
click at [421, 97] on button "Volver al Editor clásico" at bounding box center [408, 90] width 153 height 24
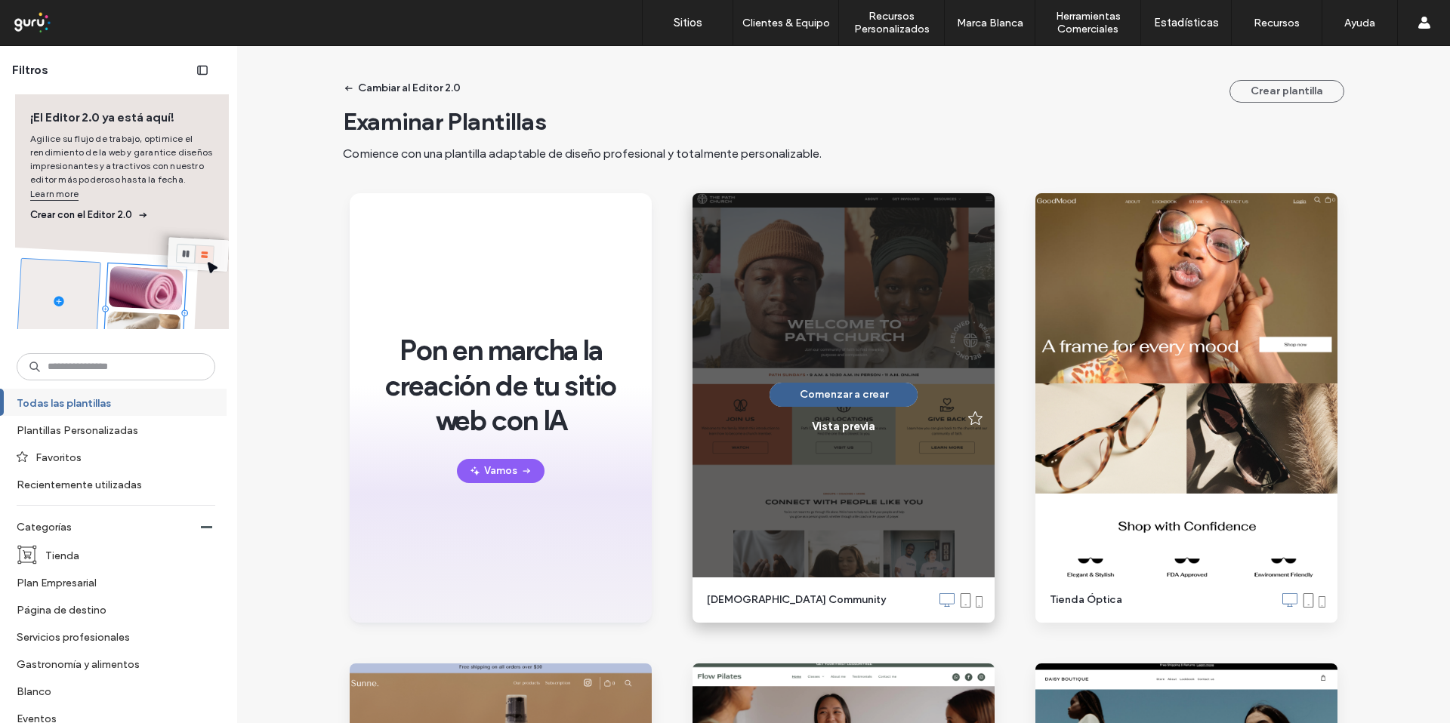
click at [856, 391] on button "Comenzar a crear" at bounding box center [843, 395] width 148 height 24
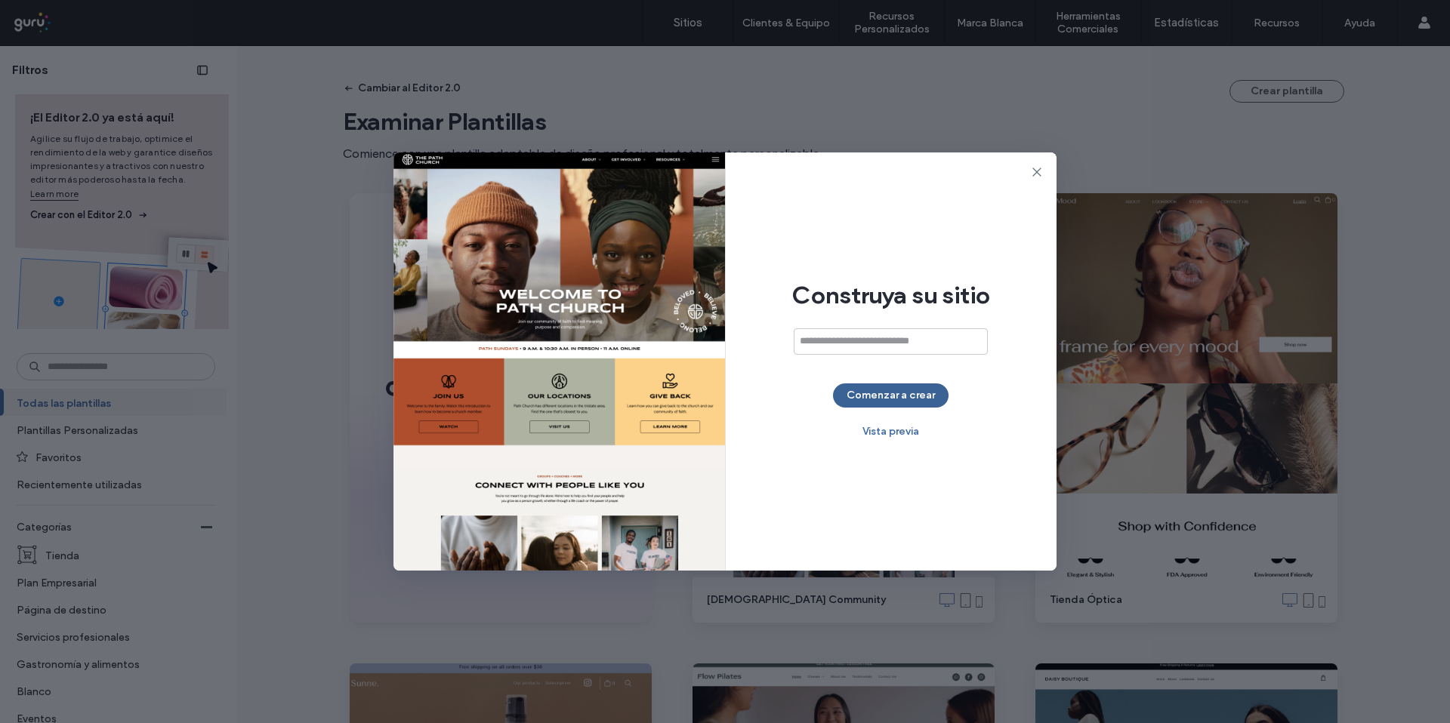
click at [909, 394] on button "Comenzar a crear" at bounding box center [891, 396] width 116 height 24
